Goal: Task Accomplishment & Management: Complete application form

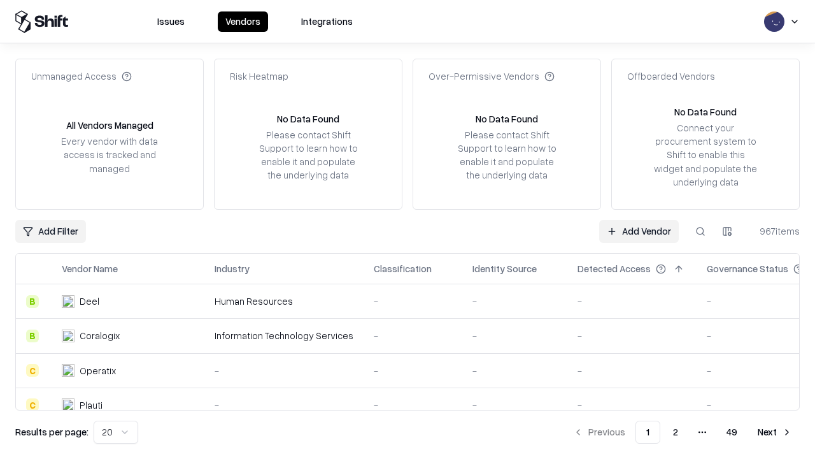
click at [639, 231] on link "Add Vendor" at bounding box center [639, 231] width 80 height 23
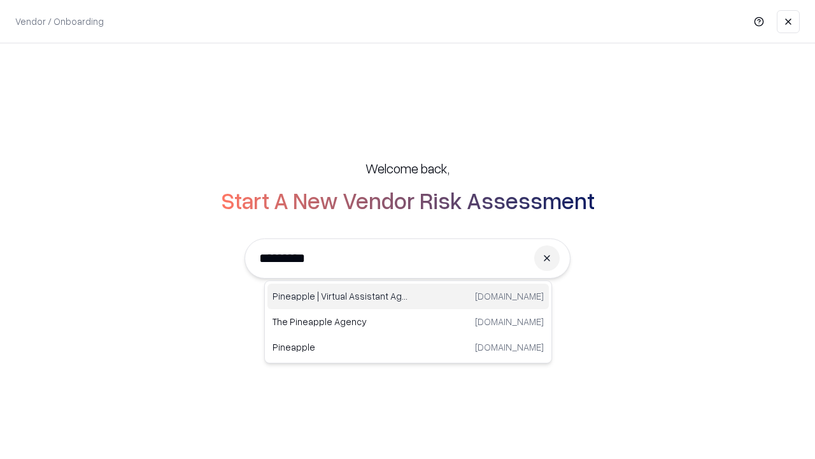
click at [408, 296] on div "Pineapple | Virtual Assistant Agency [DOMAIN_NAME]" at bounding box center [409, 295] width 282 height 25
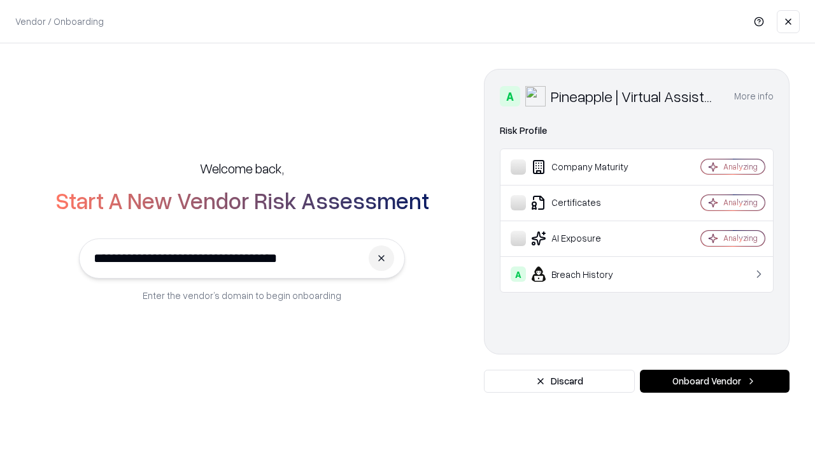
type input "**********"
click at [715, 381] on button "Onboard Vendor" at bounding box center [715, 380] width 150 height 23
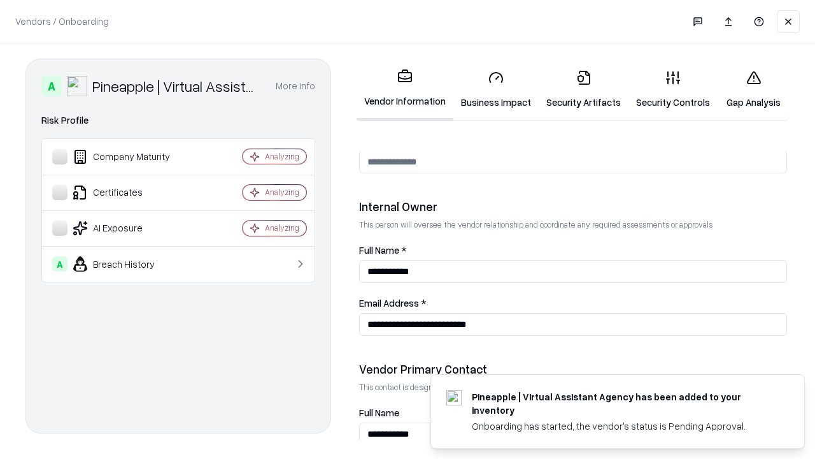
scroll to position [660, 0]
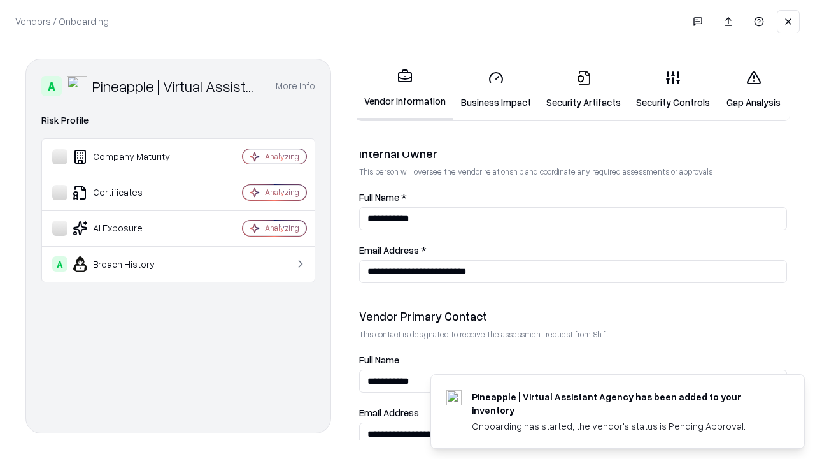
click at [496, 89] on link "Business Impact" at bounding box center [495, 89] width 85 height 59
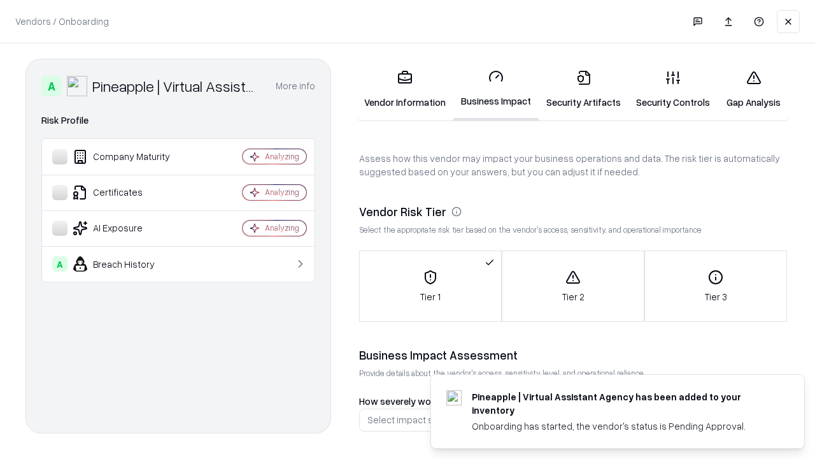
click at [583, 89] on link "Security Artifacts" at bounding box center [584, 89] width 90 height 59
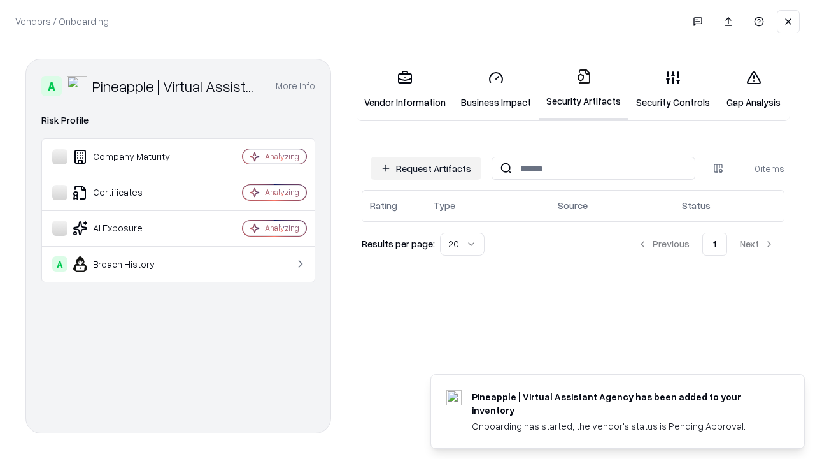
click at [426, 168] on button "Request Artifacts" at bounding box center [426, 168] width 111 height 23
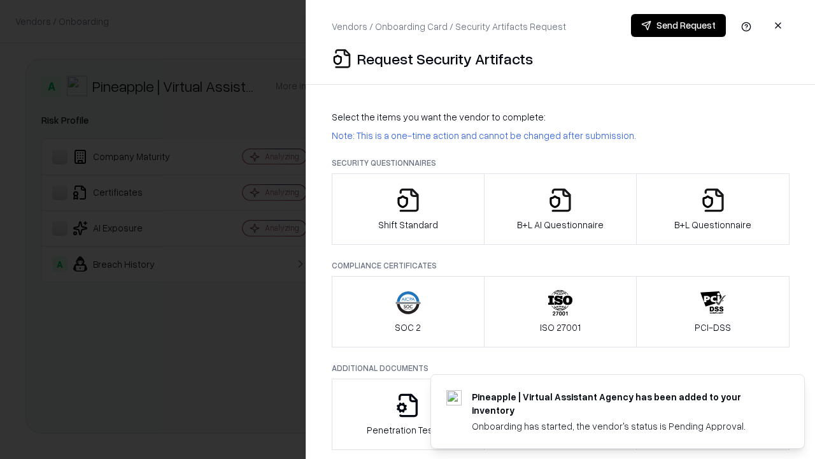
click at [408, 209] on icon "button" at bounding box center [408, 199] width 25 height 25
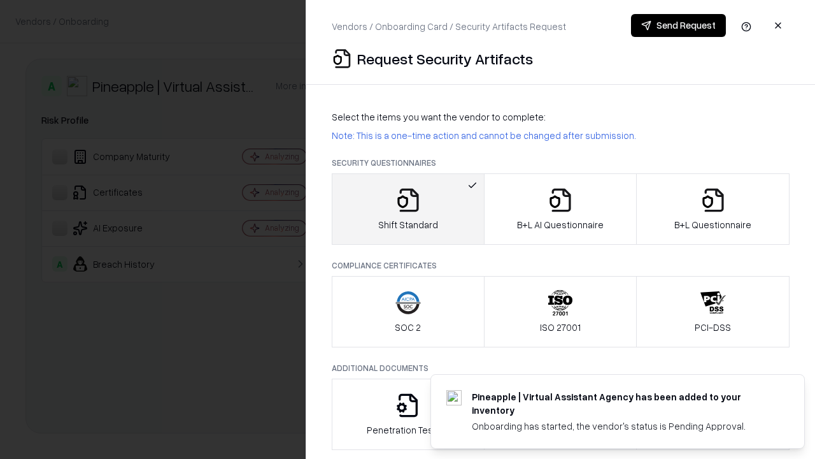
click at [678, 25] on button "Send Request" at bounding box center [678, 25] width 95 height 23
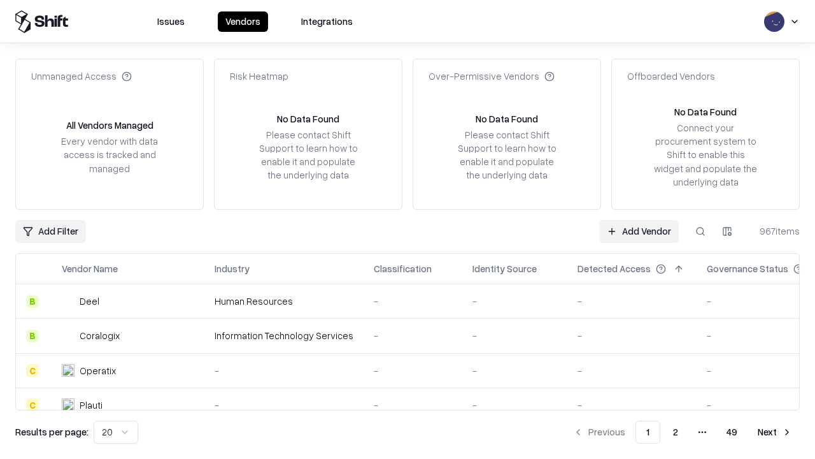
click at [701, 231] on button at bounding box center [700, 231] width 23 height 23
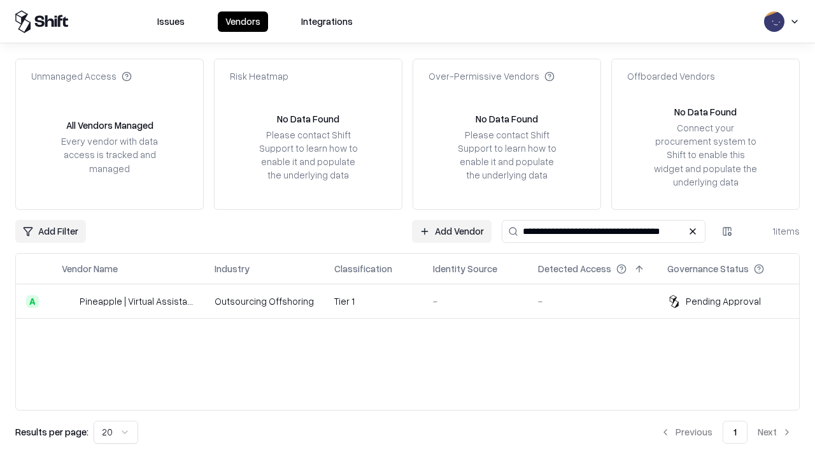
type input "**********"
click at [415, 301] on td "Tier 1" at bounding box center [373, 301] width 99 height 34
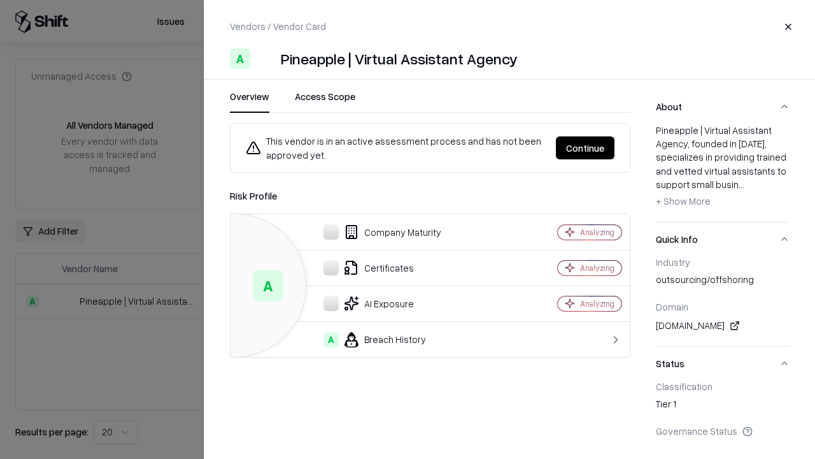
click at [585, 148] on button "Continue" at bounding box center [585, 147] width 59 height 23
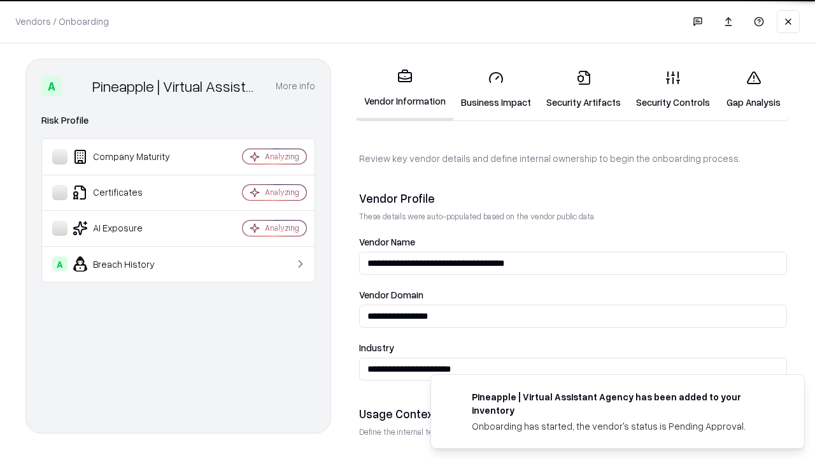
click at [583, 89] on link "Security Artifacts" at bounding box center [584, 89] width 90 height 59
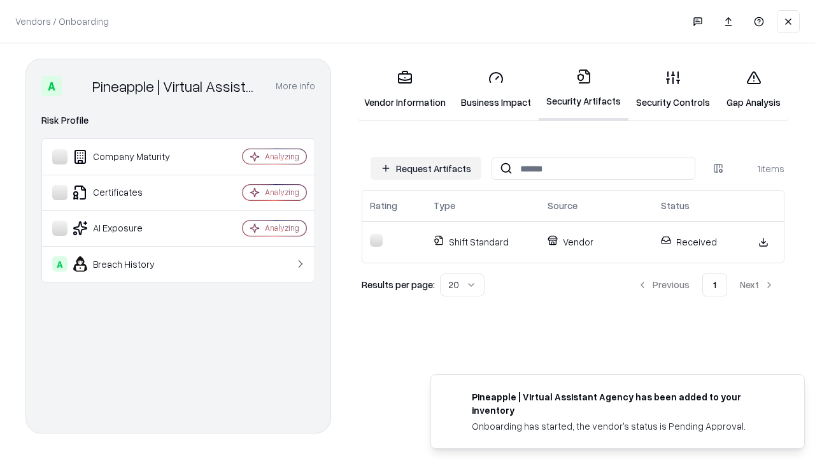
click at [673, 89] on link "Security Controls" at bounding box center [673, 89] width 89 height 59
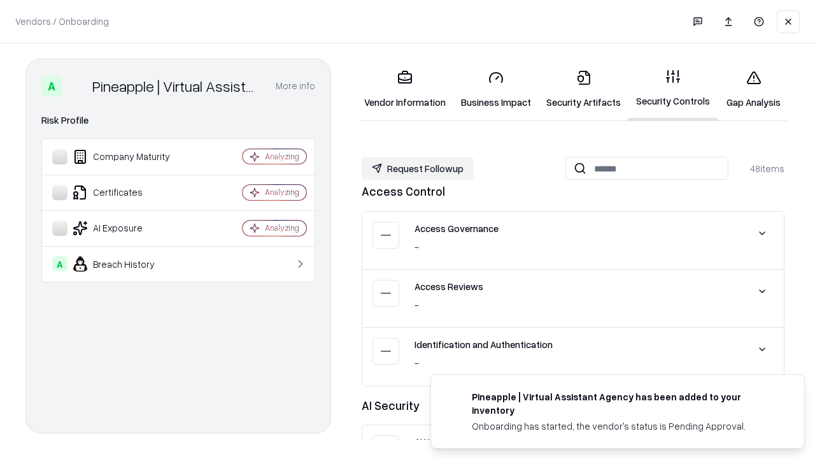
click at [418, 168] on button "Request Followup" at bounding box center [418, 168] width 112 height 23
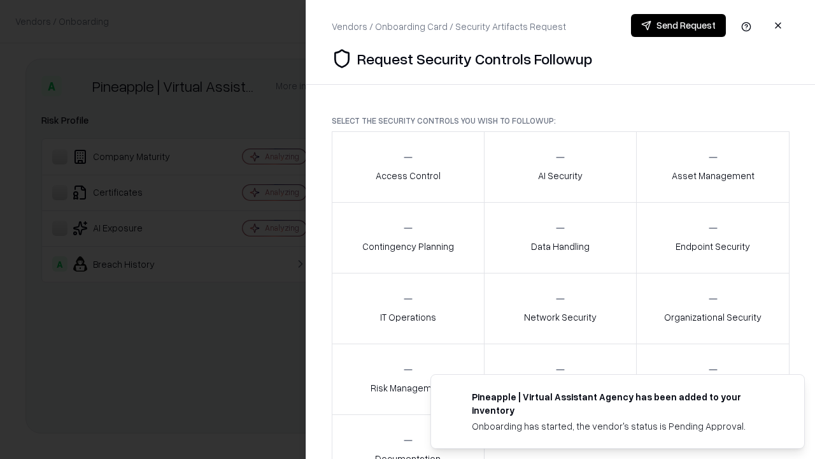
click at [408, 167] on div "Access Control" at bounding box center [408, 166] width 65 height 31
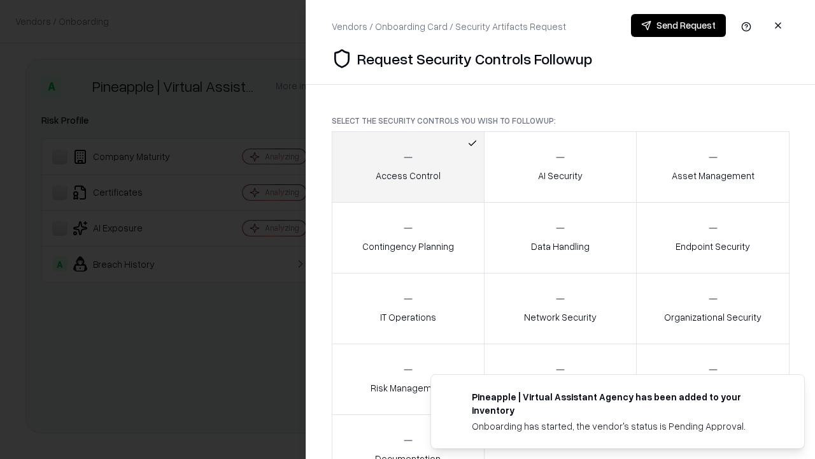
click at [678, 25] on button "Send Request" at bounding box center [678, 25] width 95 height 23
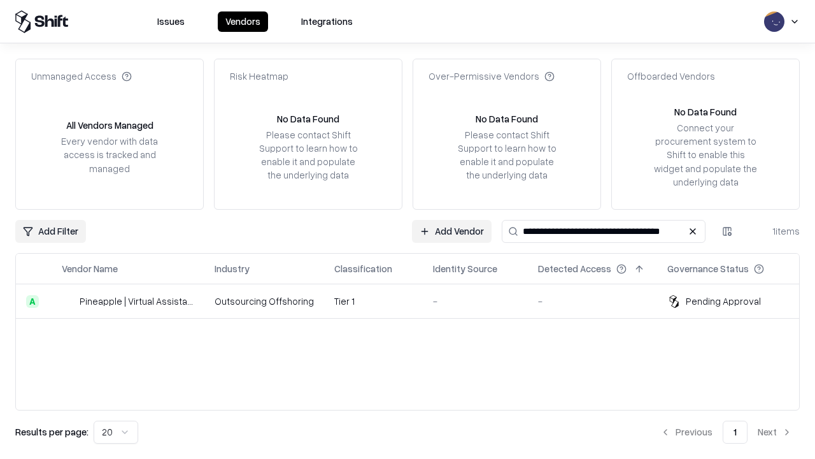
type input "**********"
click at [415, 301] on td "Tier 1" at bounding box center [373, 301] width 99 height 34
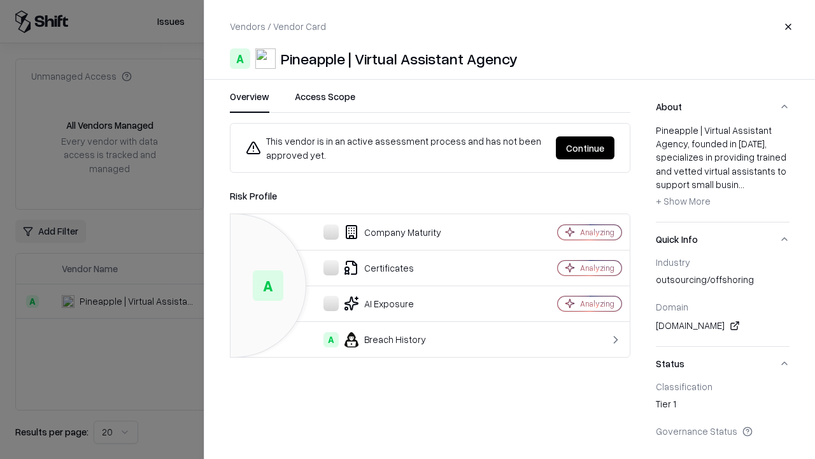
click at [585, 148] on button "Continue" at bounding box center [585, 147] width 59 height 23
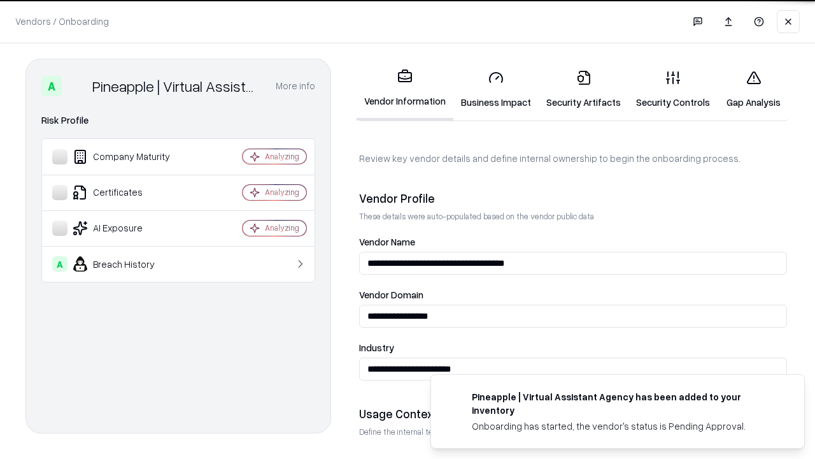
click at [753, 89] on link "Gap Analysis" at bounding box center [754, 89] width 72 height 59
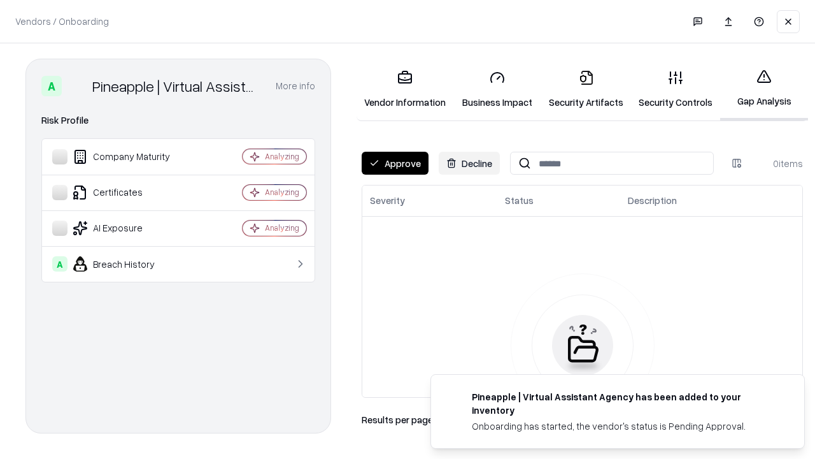
click at [395, 163] on button "Approve" at bounding box center [395, 163] width 67 height 23
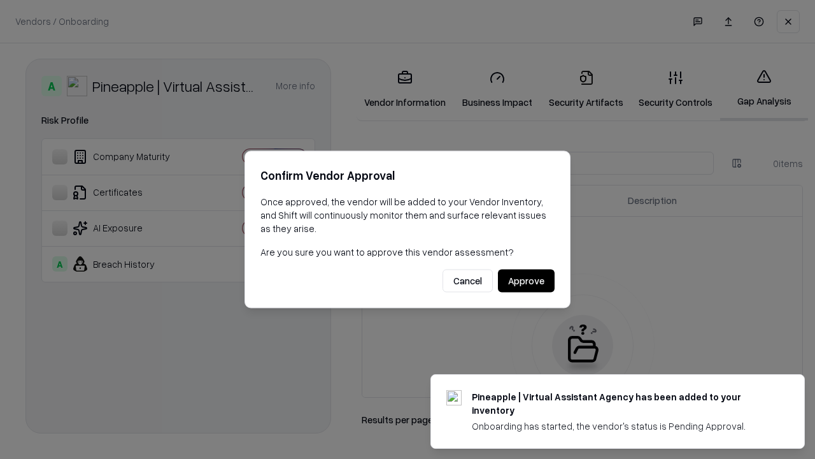
click at [526, 280] on button "Approve" at bounding box center [526, 280] width 57 height 23
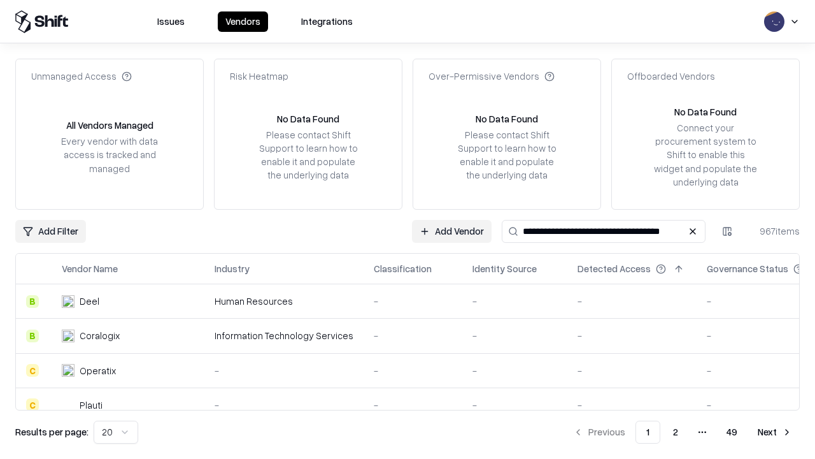
type input "**********"
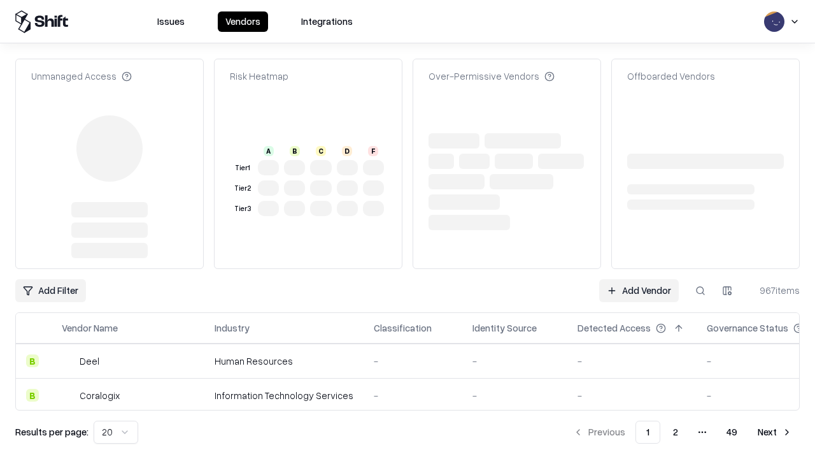
click at [639, 279] on link "Add Vendor" at bounding box center [639, 290] width 80 height 23
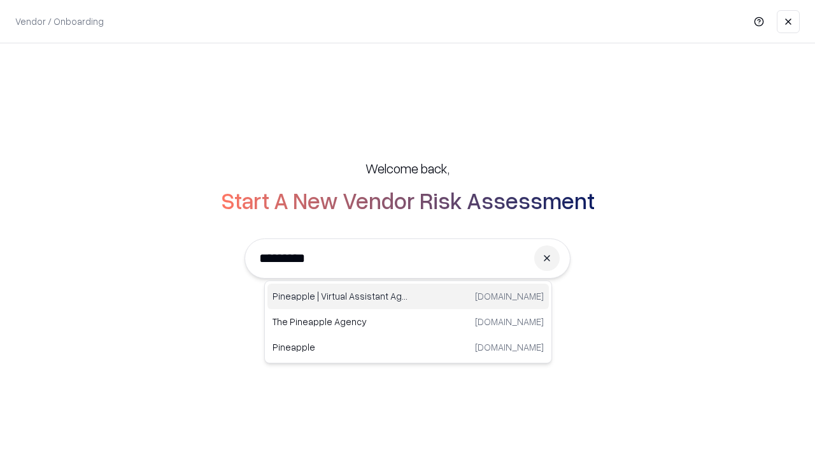
click at [408, 296] on div "Pineapple | Virtual Assistant Agency trypineapple.com" at bounding box center [409, 295] width 282 height 25
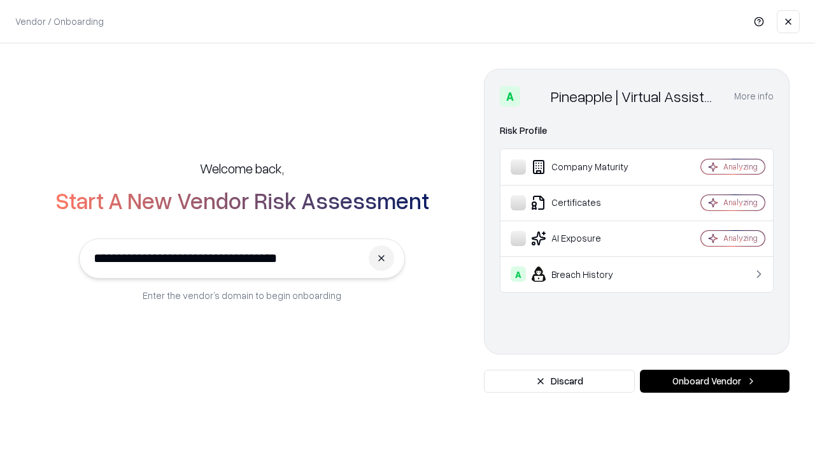
type input "**********"
click at [715, 381] on button "Onboard Vendor" at bounding box center [715, 380] width 150 height 23
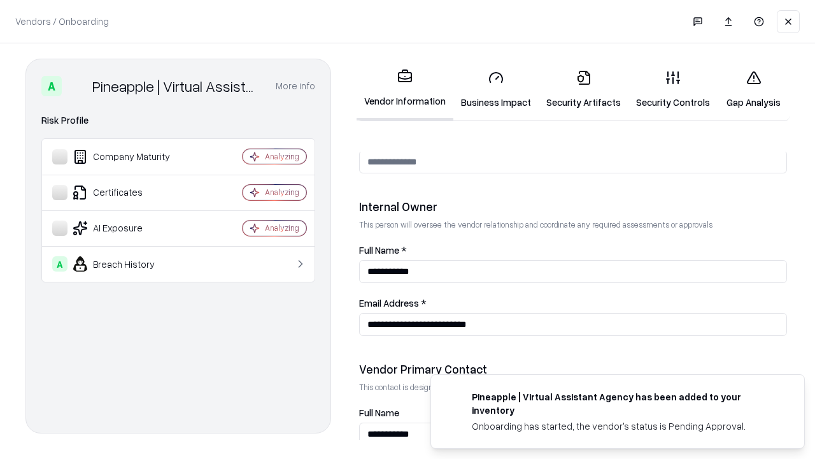
scroll to position [660, 0]
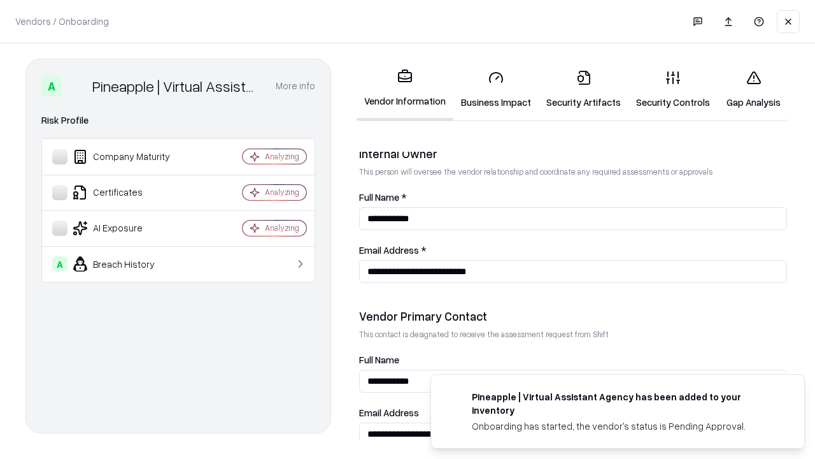
click at [753, 89] on link "Gap Analysis" at bounding box center [754, 89] width 72 height 59
